Goal: Browse casually: Explore the website without a specific task or goal

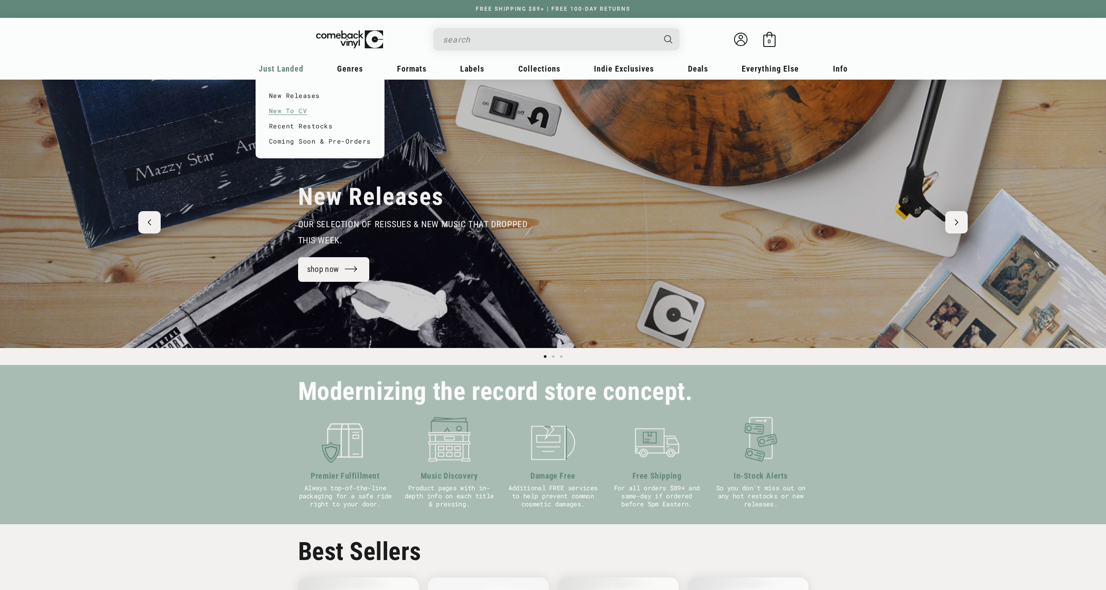
click at [281, 108] on link "New To CV" at bounding box center [320, 110] width 102 height 15
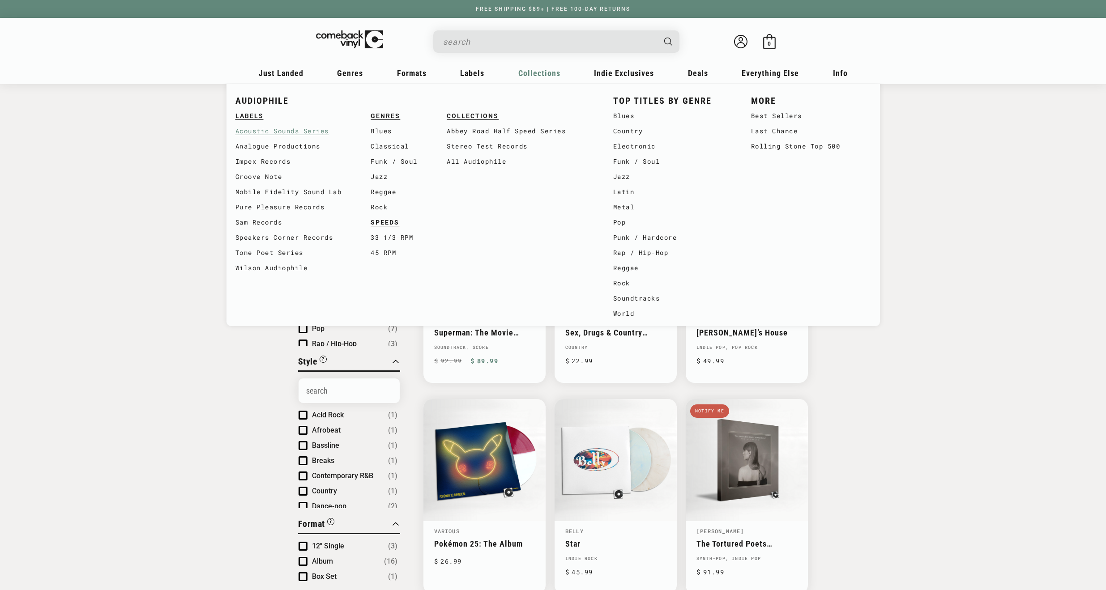
click at [277, 131] on link "Acoustic Sounds Series" at bounding box center [303, 131] width 136 height 15
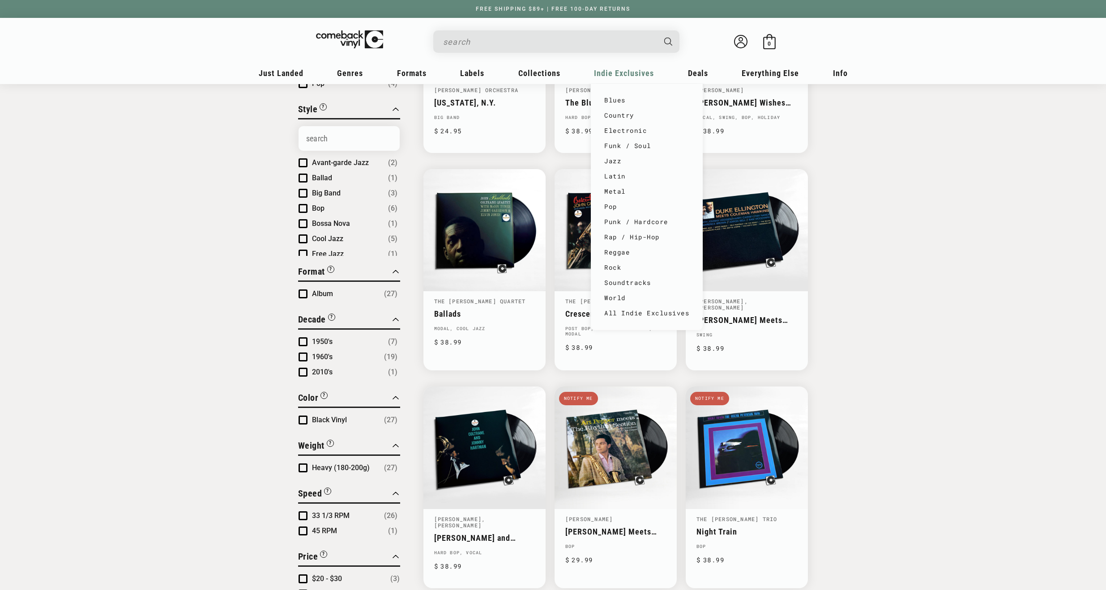
scroll to position [131, 0]
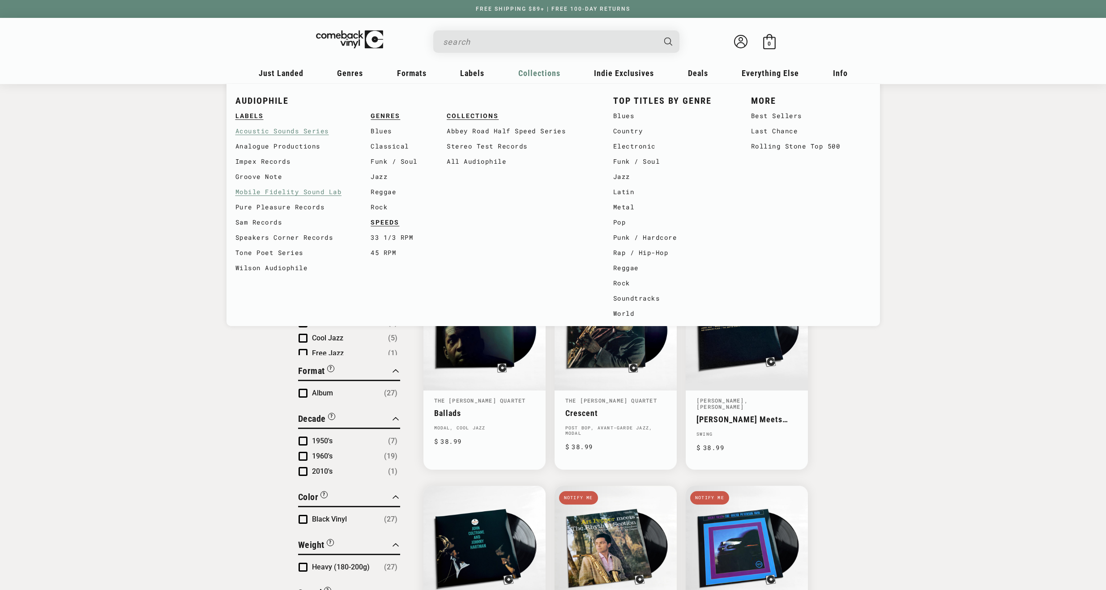
click at [289, 189] on link "Mobile Fidelity Sound Lab" at bounding box center [303, 191] width 136 height 15
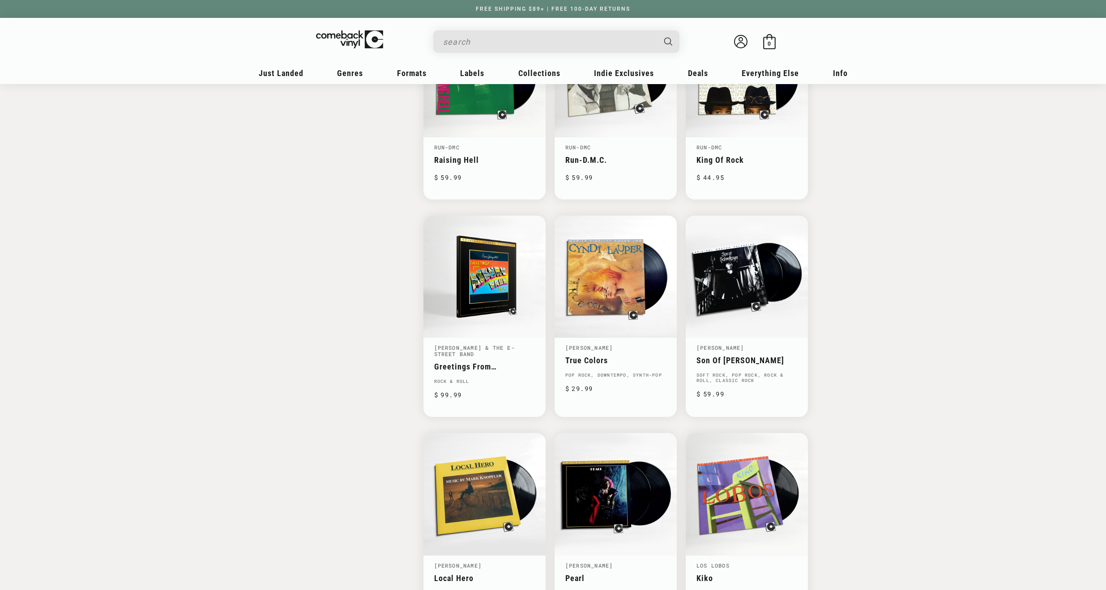
scroll to position [1189, 0]
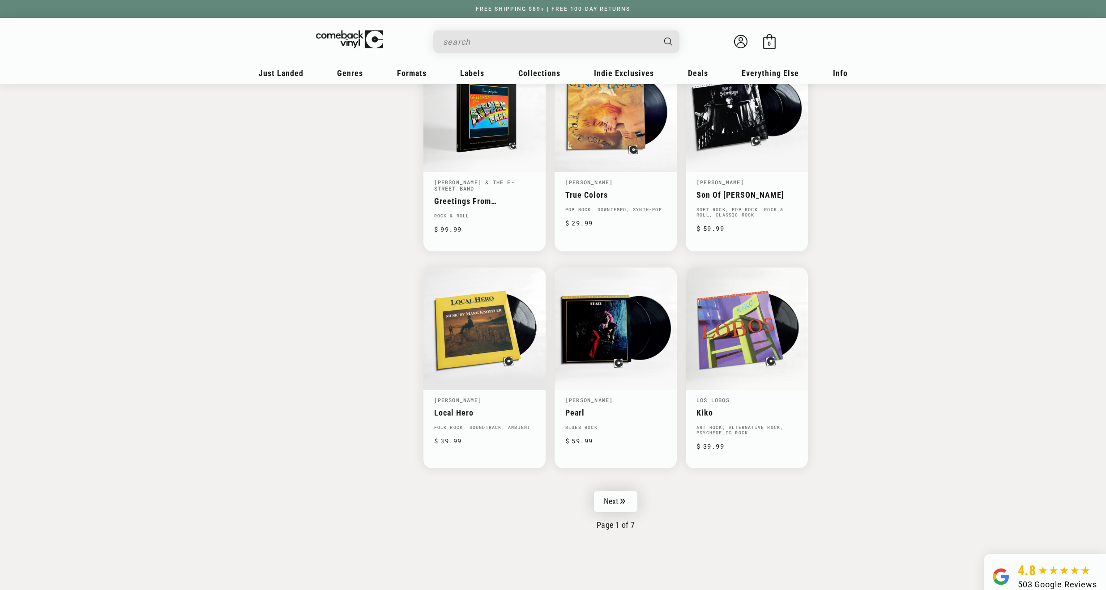
click at [608, 509] on link "Next" at bounding box center [616, 501] width 44 height 21
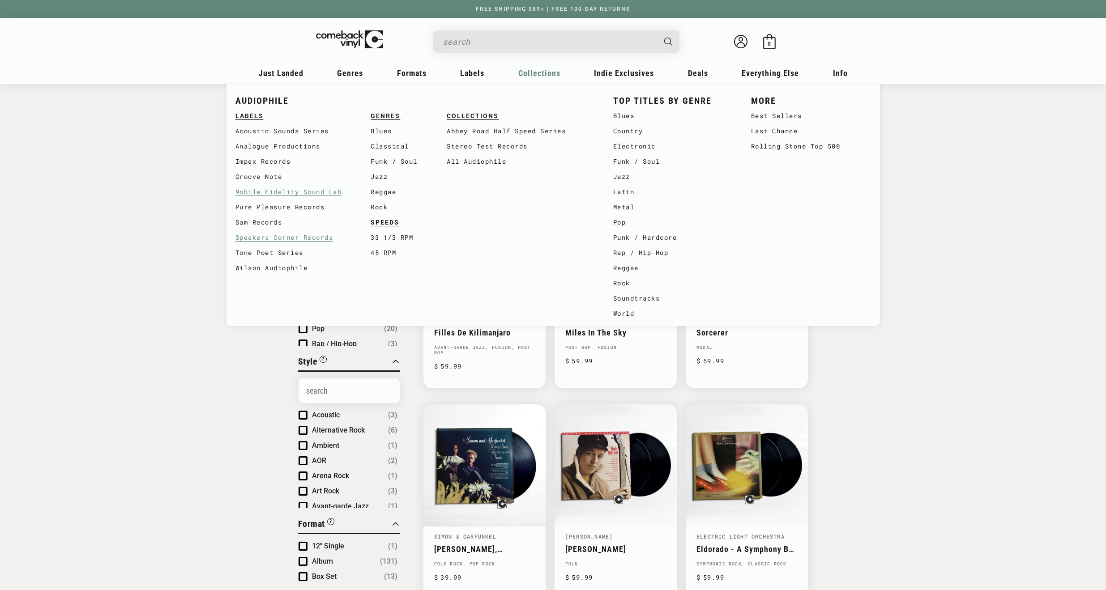
click at [266, 238] on link "Speakers Corner Records" at bounding box center [303, 237] width 136 height 15
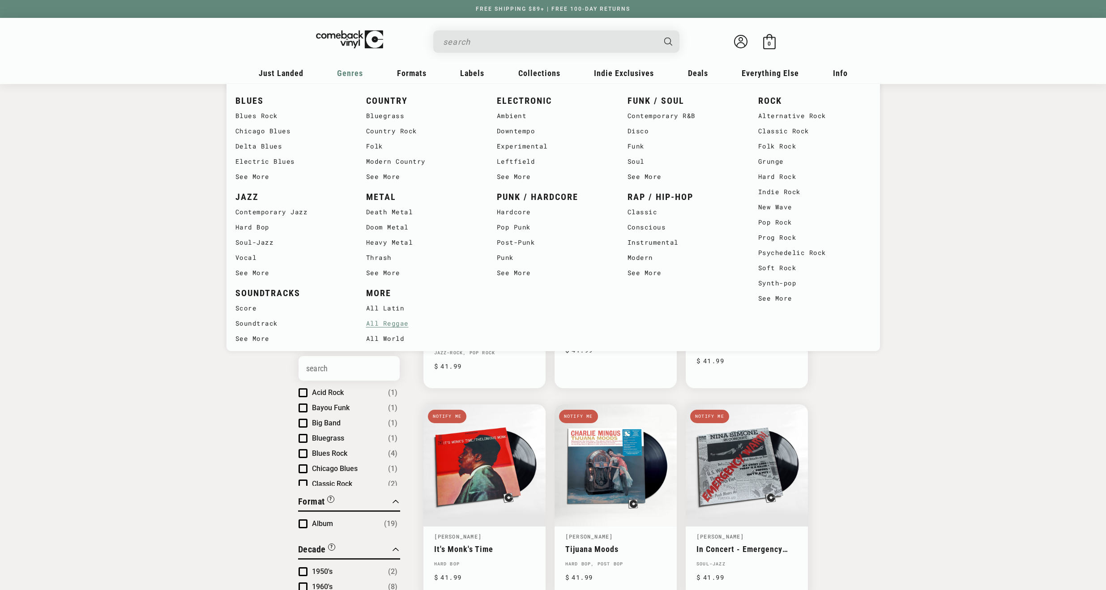
click at [401, 325] on link "All Reggae" at bounding box center [422, 323] width 113 height 15
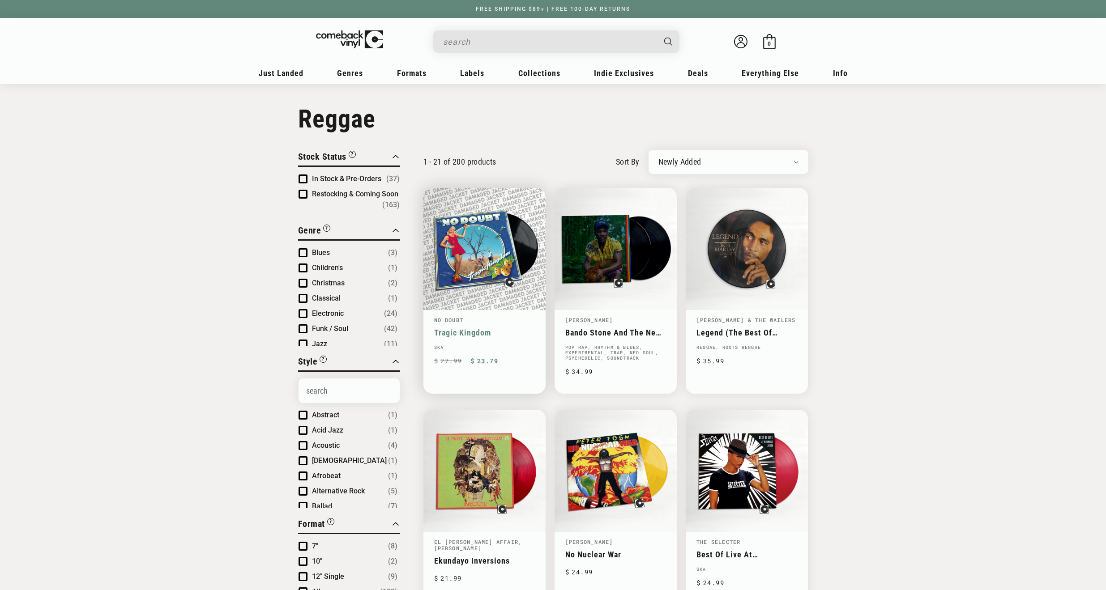
click at [499, 328] on link "Tragic Kingdom" at bounding box center [484, 332] width 101 height 9
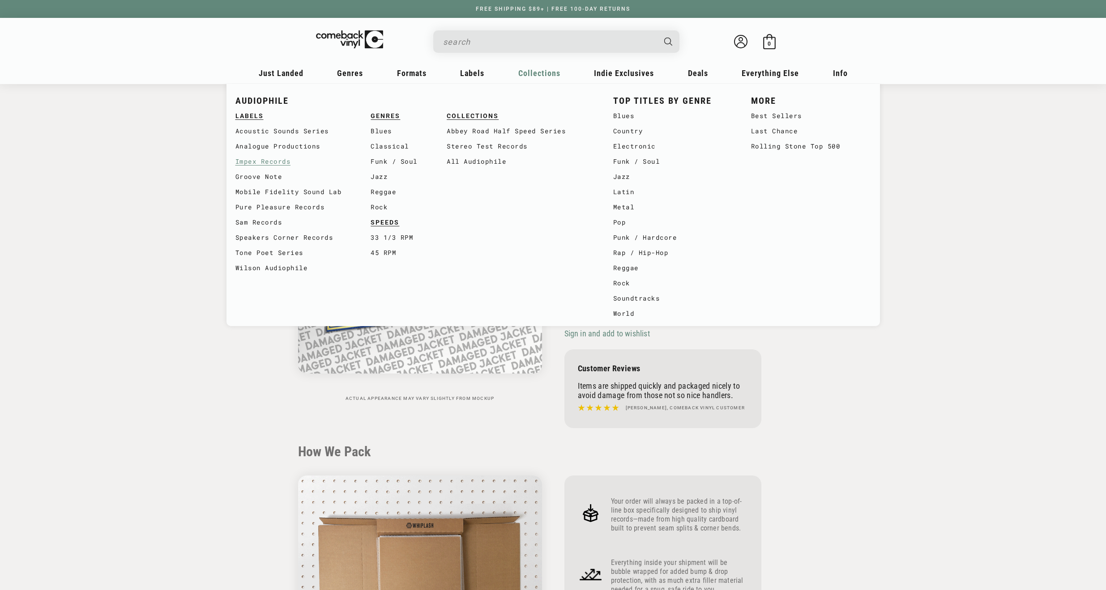
click at [263, 161] on link "Impex Records" at bounding box center [303, 161] width 136 height 15
